Goal: Task Accomplishment & Management: Manage account settings

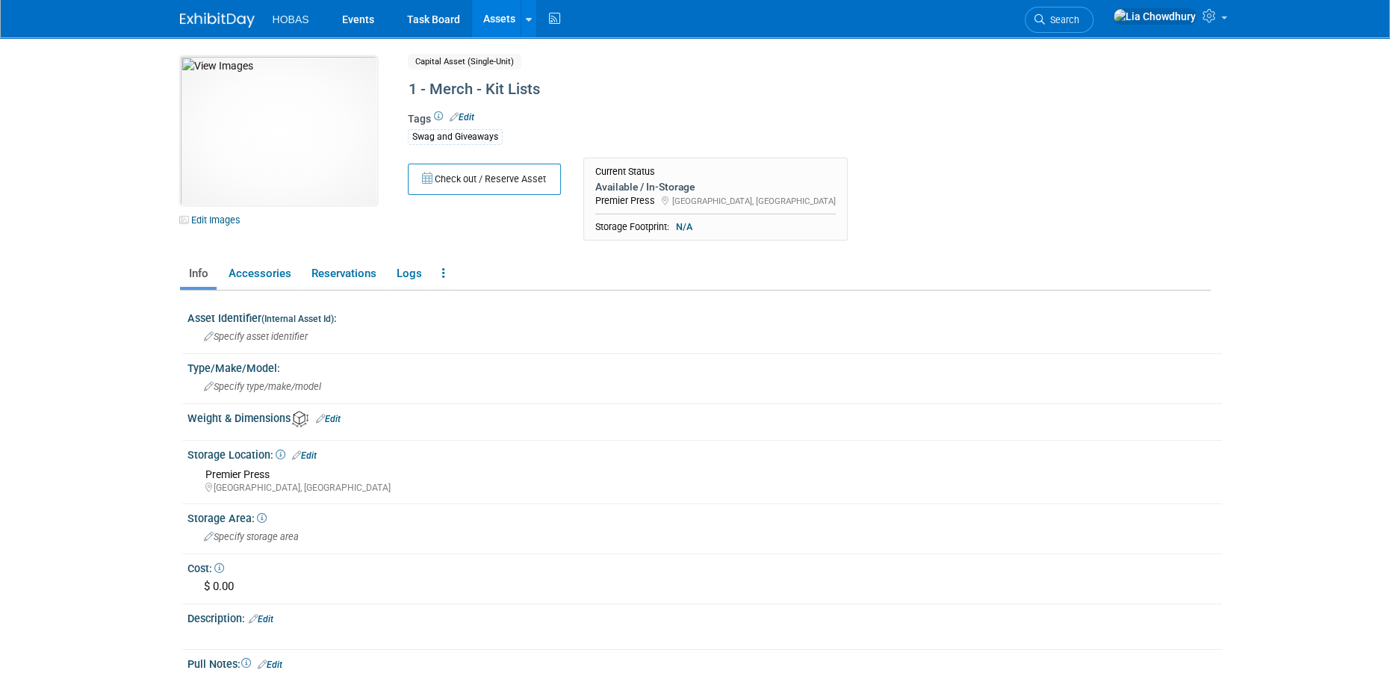
click at [503, 23] on link "Assets" at bounding box center [499, 18] width 55 height 37
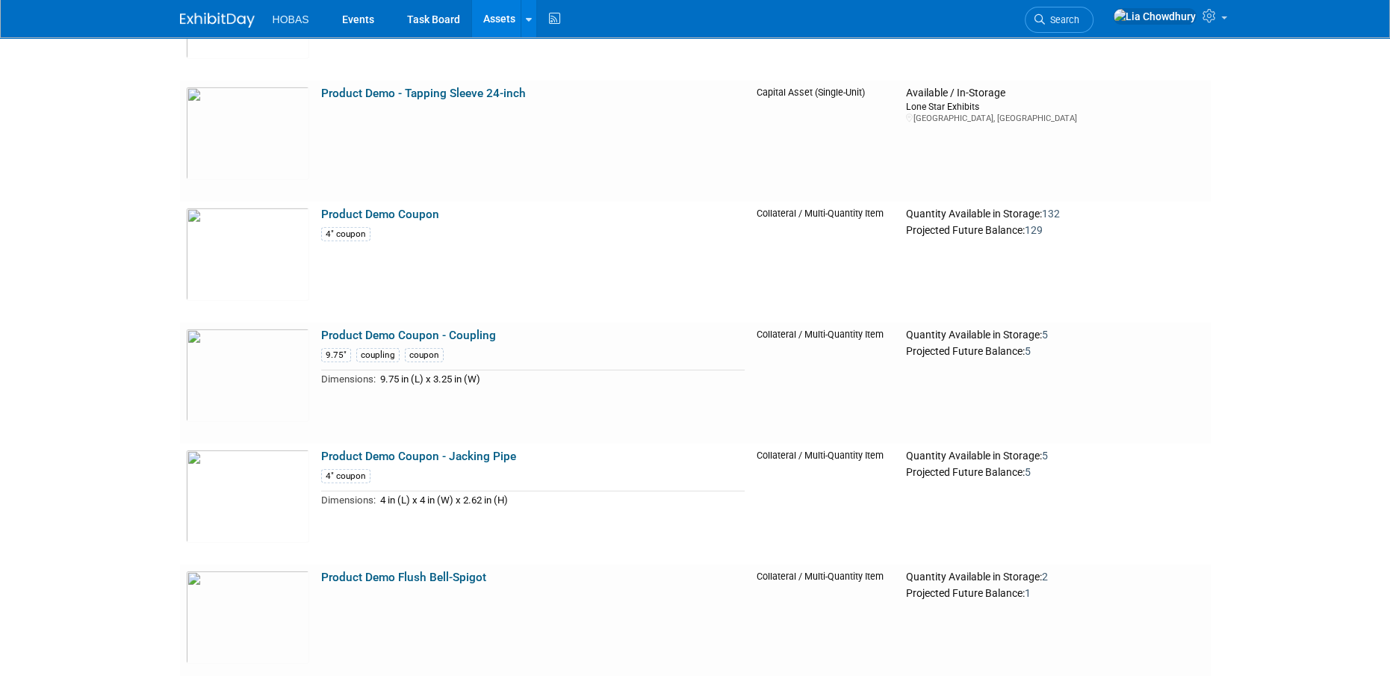
scroll to position [5006, 0]
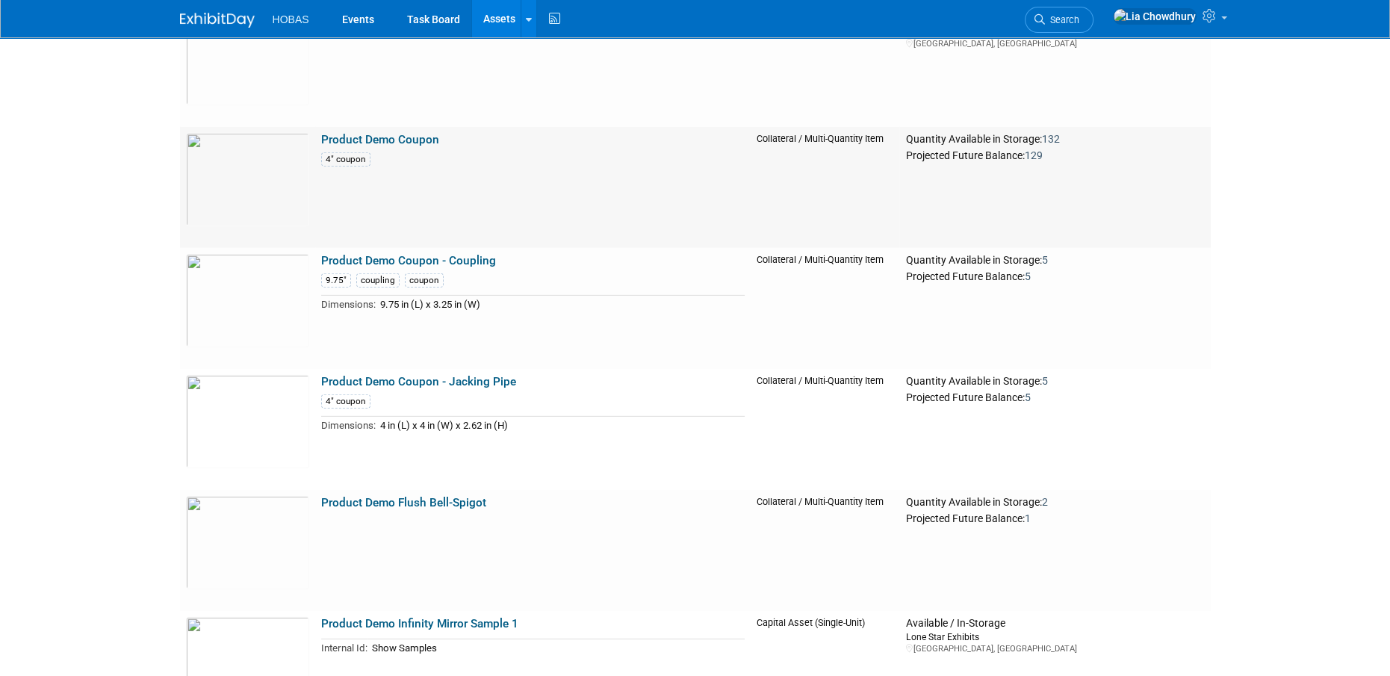
click at [380, 137] on link "Product Demo Coupon" at bounding box center [380, 139] width 118 height 13
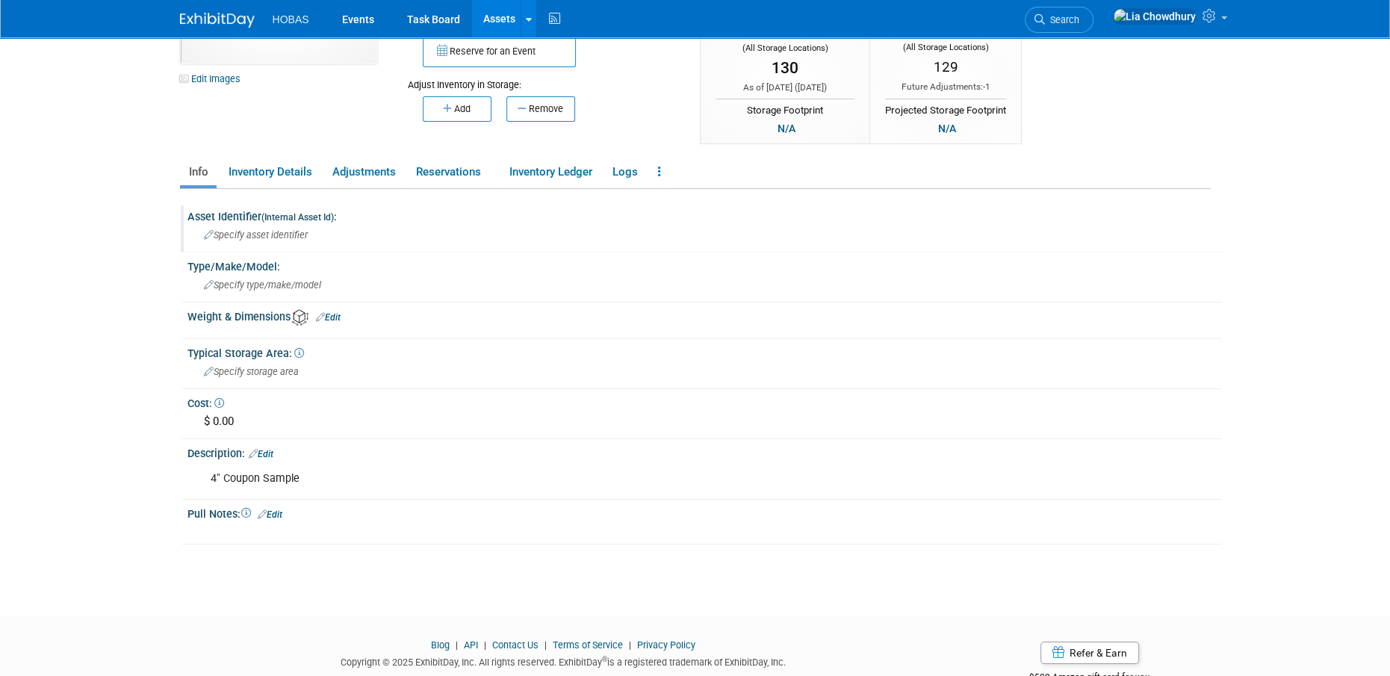
scroll to position [149, 0]
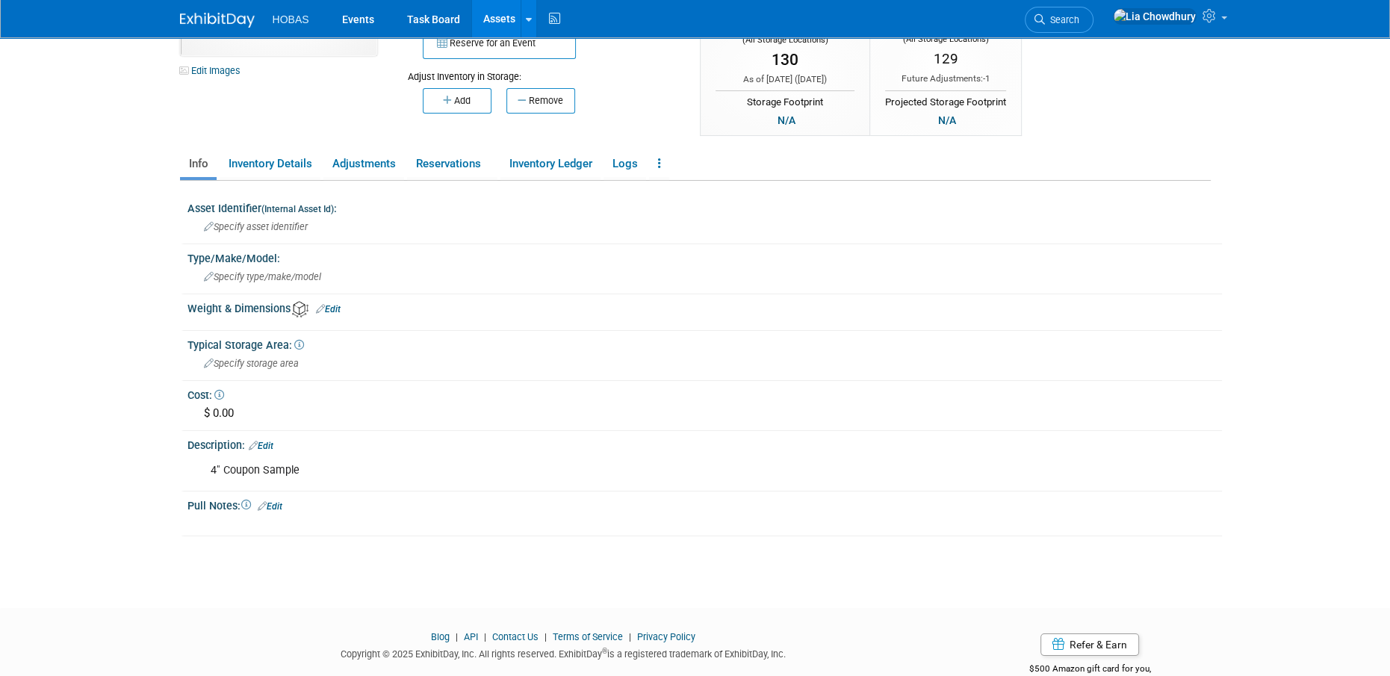
click at [329, 307] on link "Edit" at bounding box center [328, 309] width 25 height 10
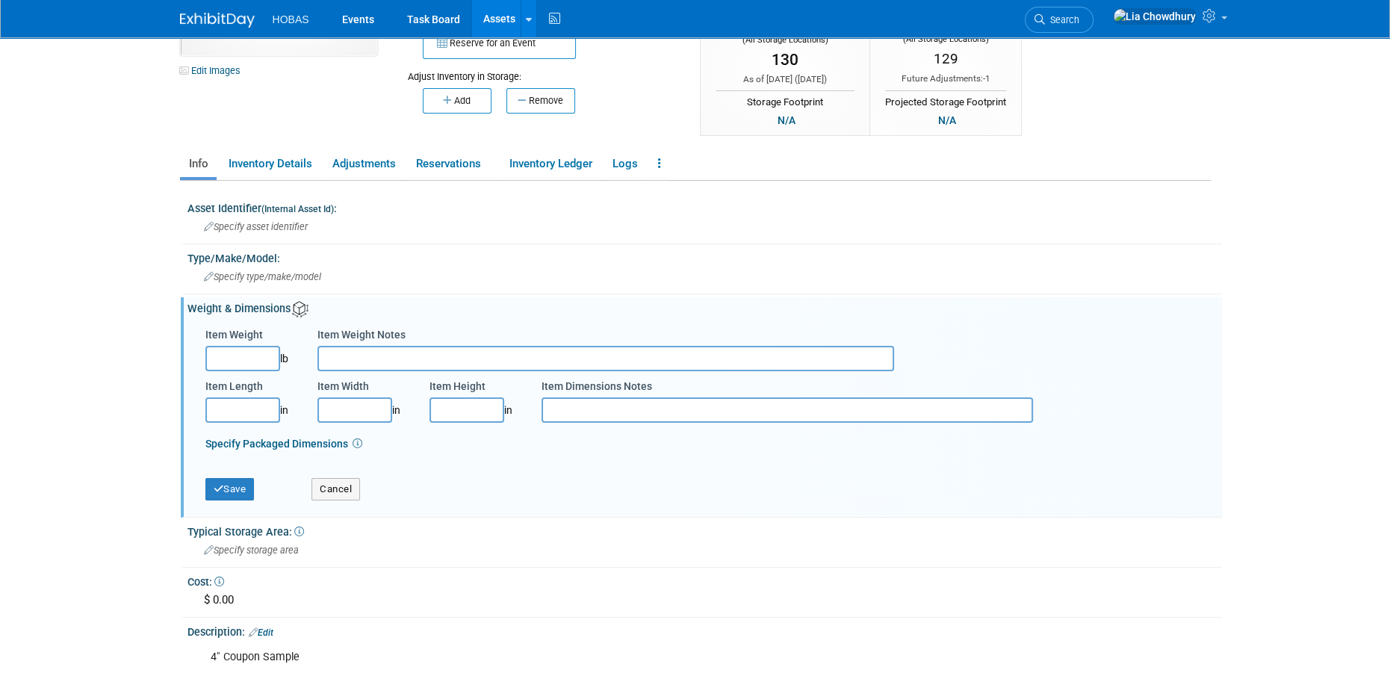
click at [229, 406] on input "Item Length" at bounding box center [242, 409] width 75 height 25
type input "4.00"
type input "3.50"
click at [464, 408] on input "Item Height" at bounding box center [467, 409] width 75 height 25
type input "1.50"
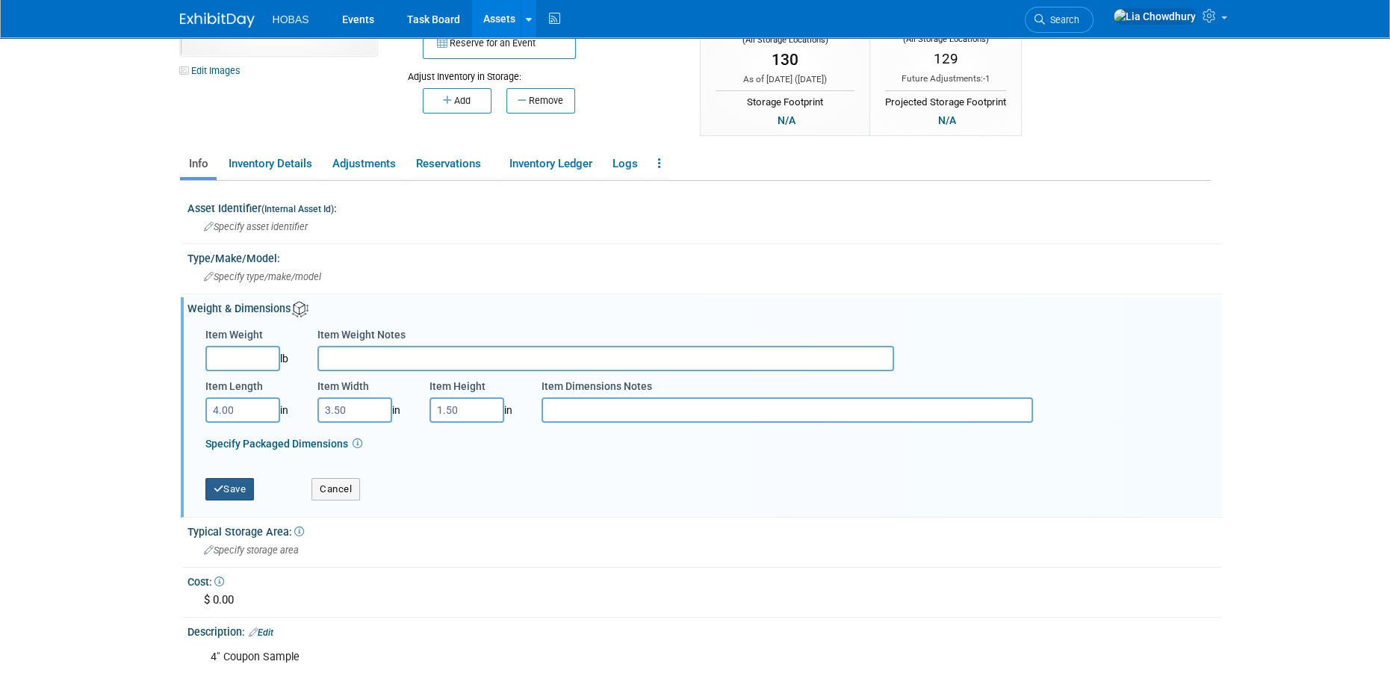
click at [223, 482] on button "Save" at bounding box center [229, 489] width 49 height 22
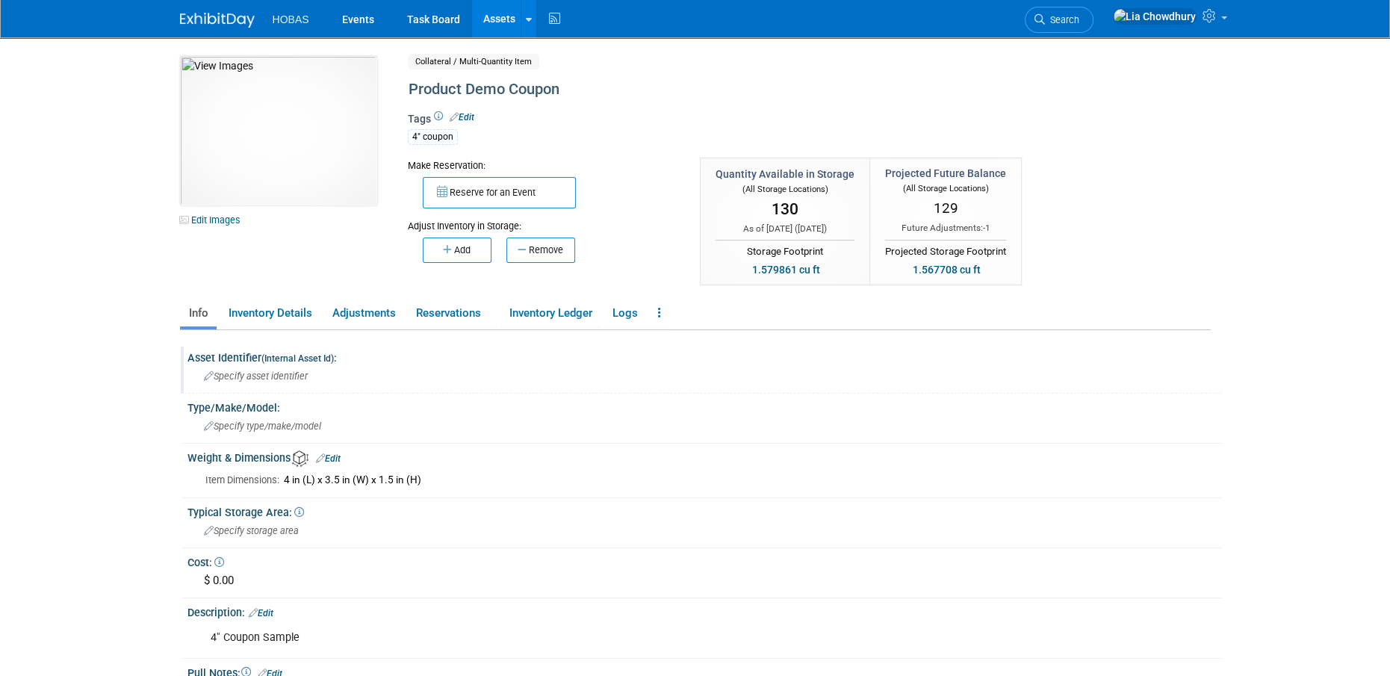
scroll to position [0, 0]
click at [373, 13] on link "Events" at bounding box center [358, 18] width 55 height 37
